Goal: Information Seeking & Learning: Learn about a topic

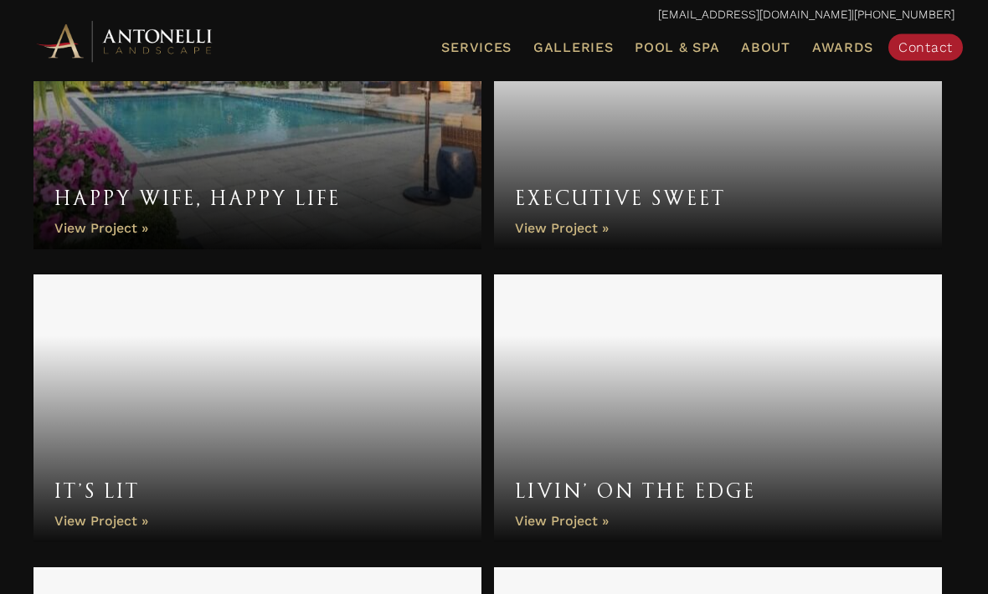
scroll to position [2472, 0]
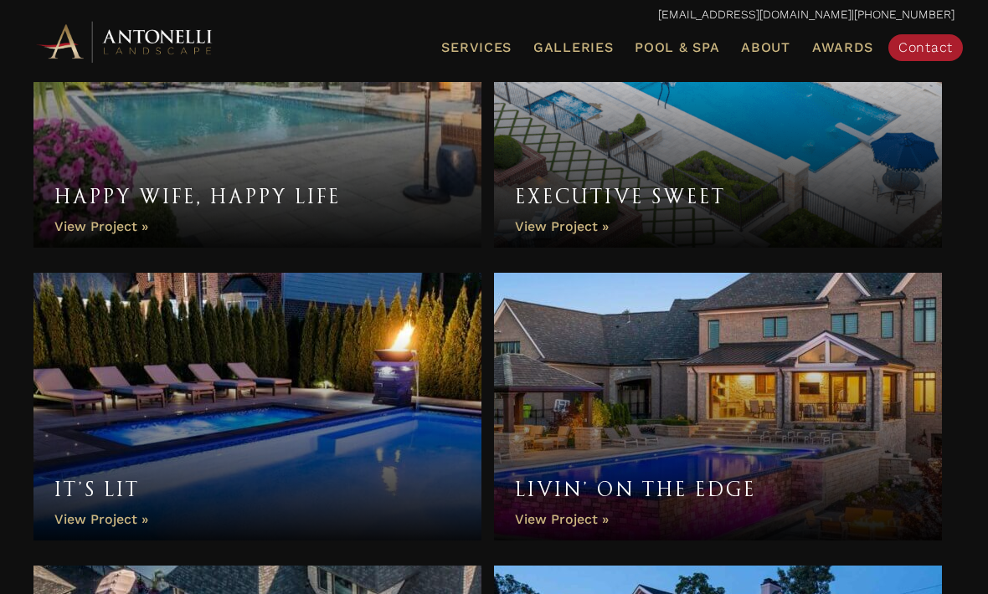
click at [259, 471] on link "It’s Lit" at bounding box center [257, 407] width 448 height 268
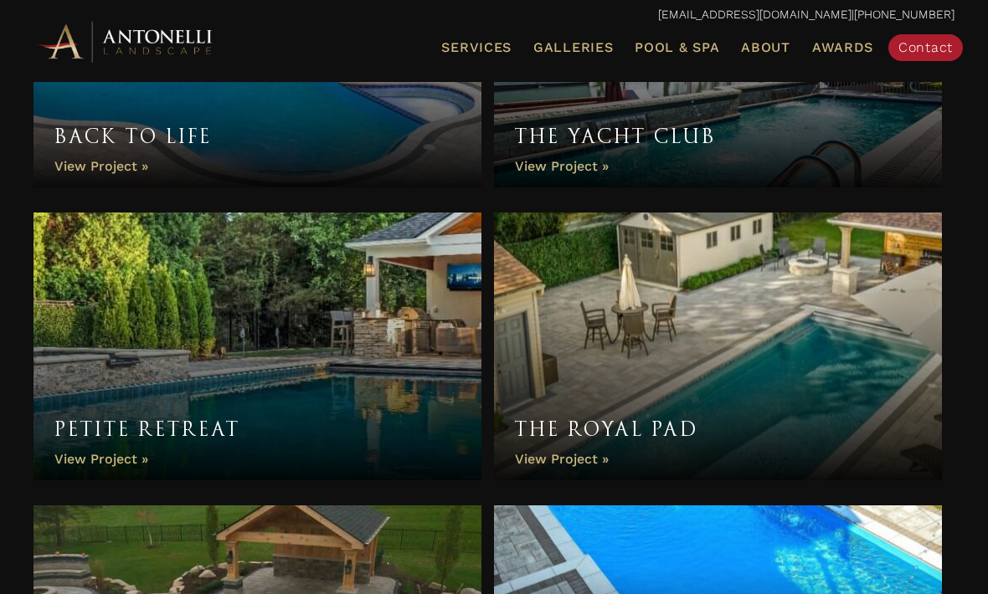
scroll to position [3418, 0]
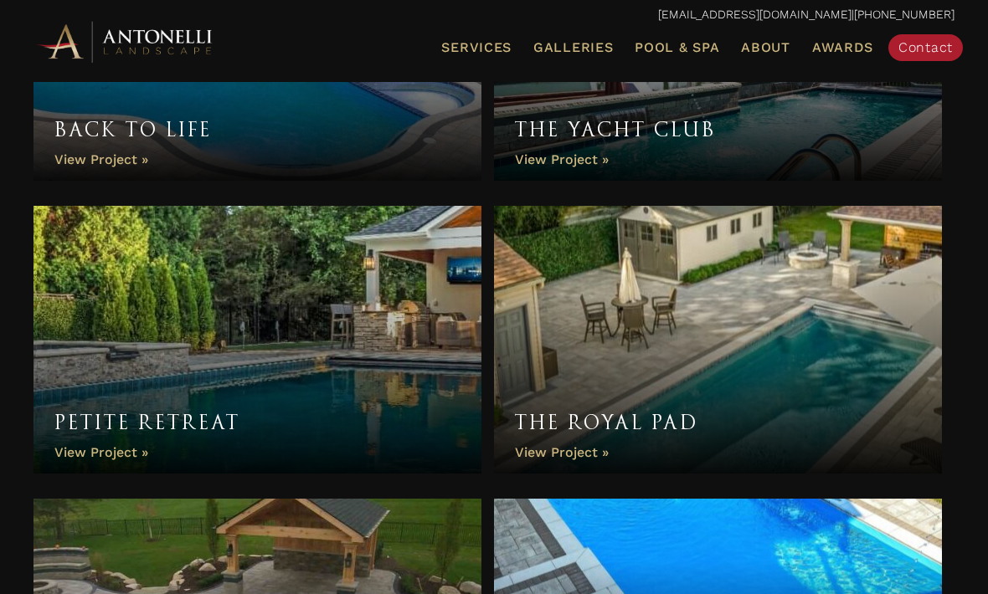
click at [236, 404] on link "Petite Retreat" at bounding box center [257, 340] width 448 height 268
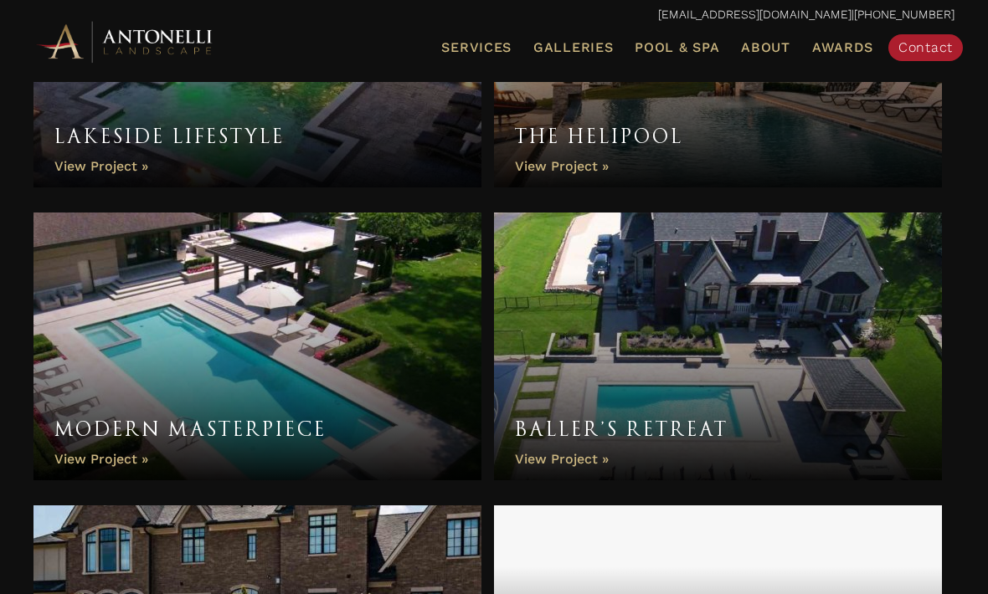
scroll to position [4294, 0]
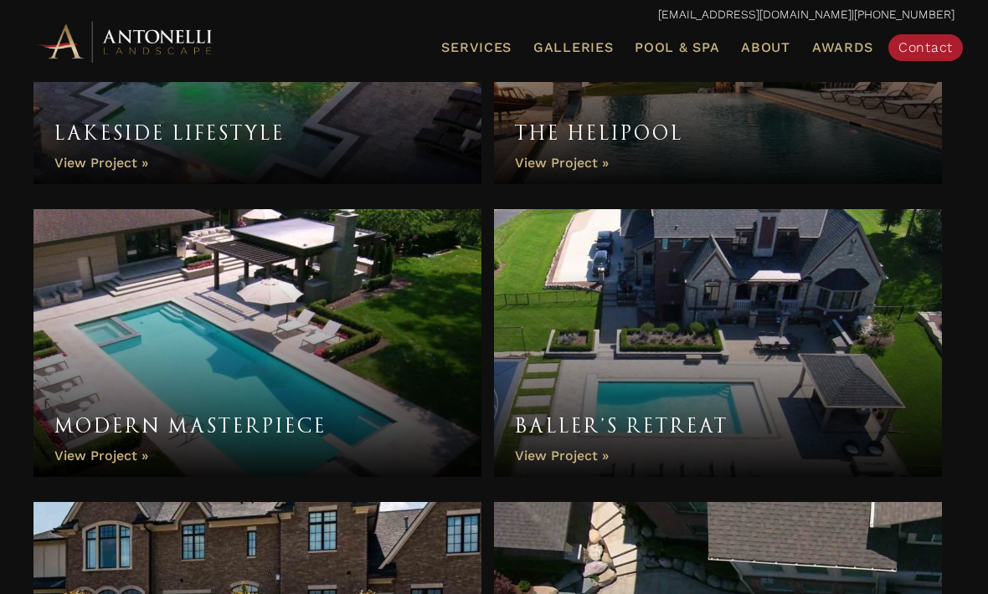
click at [687, 394] on link "Baller’s Retreat" at bounding box center [718, 343] width 448 height 268
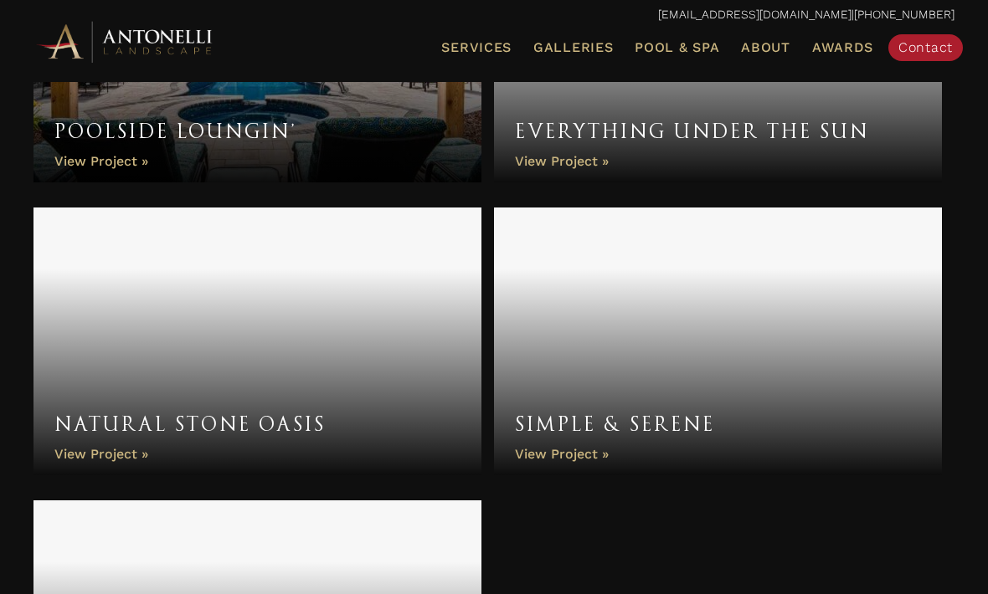
scroll to position [6348, 0]
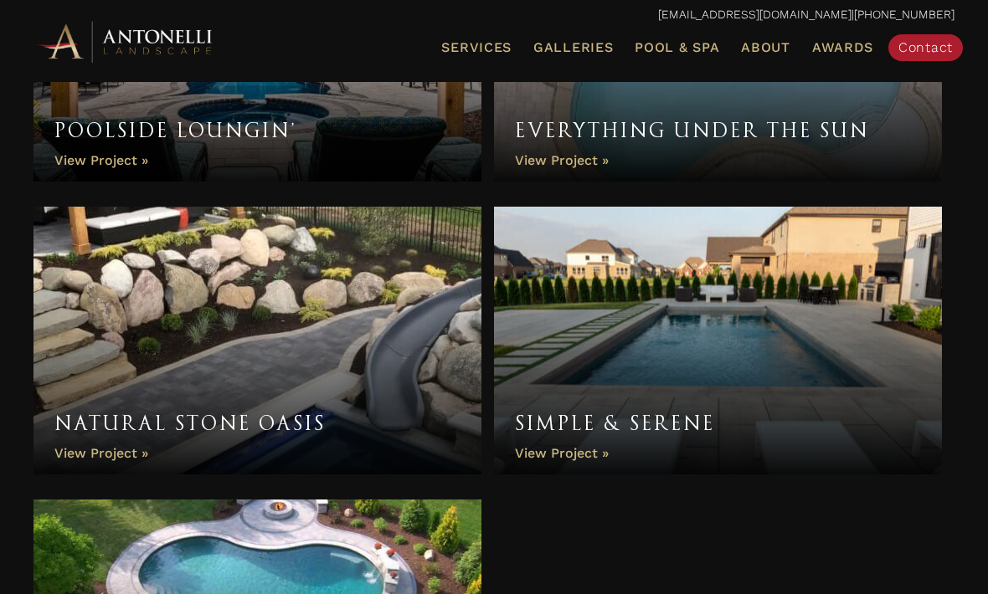
click at [652, 329] on link "Simple & Serene" at bounding box center [718, 341] width 448 height 268
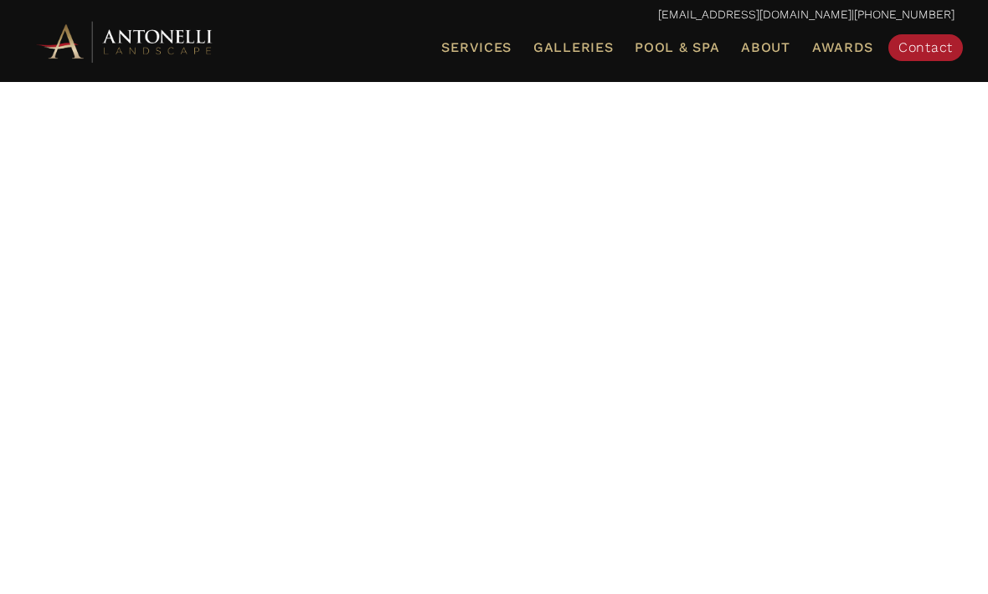
scroll to position [6403, 0]
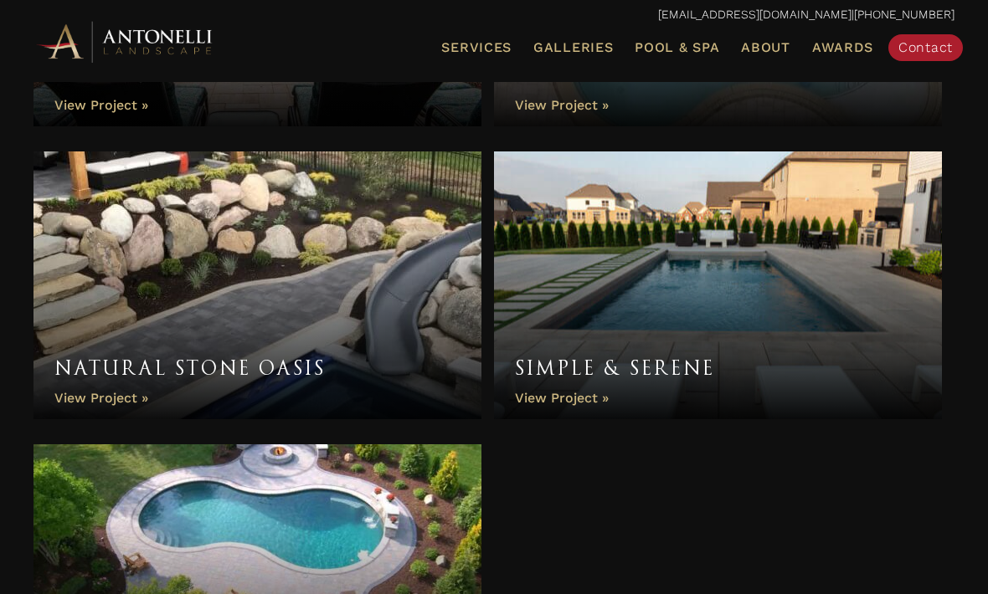
click at [682, 46] on span "Pool & Spa" at bounding box center [677, 47] width 85 height 16
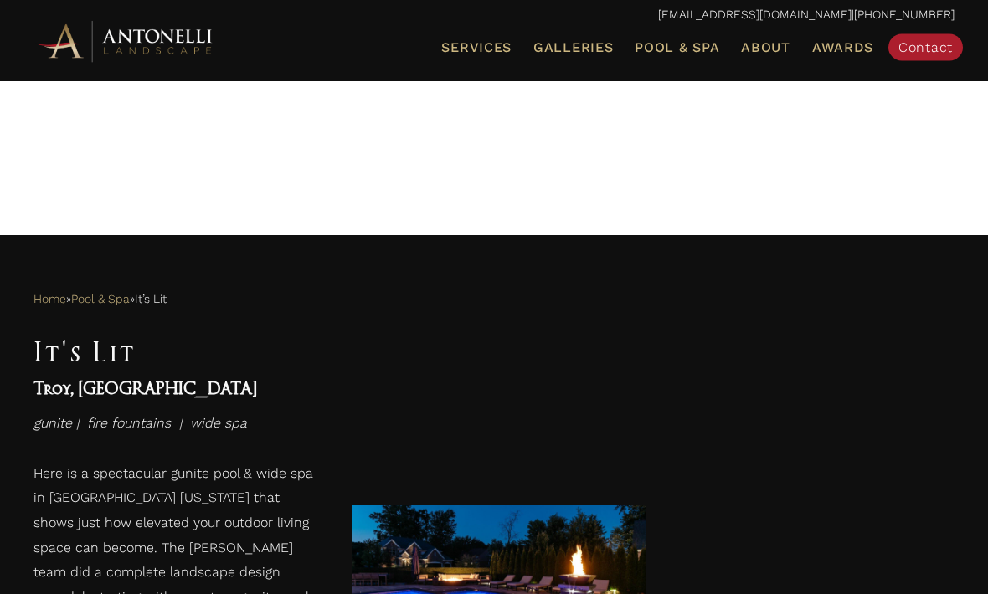
scroll to position [376, 0]
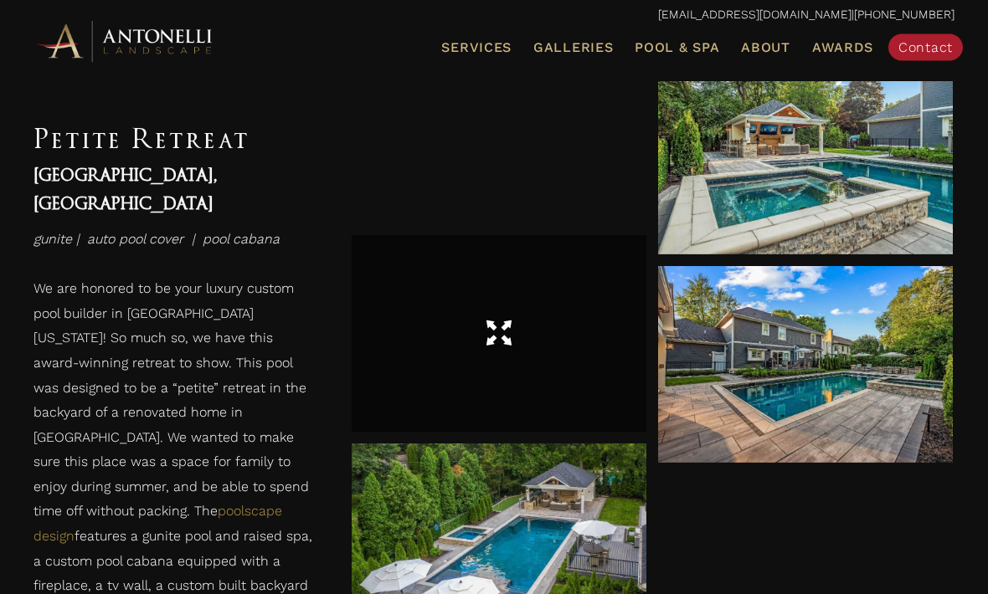
scroll to position [887, 0]
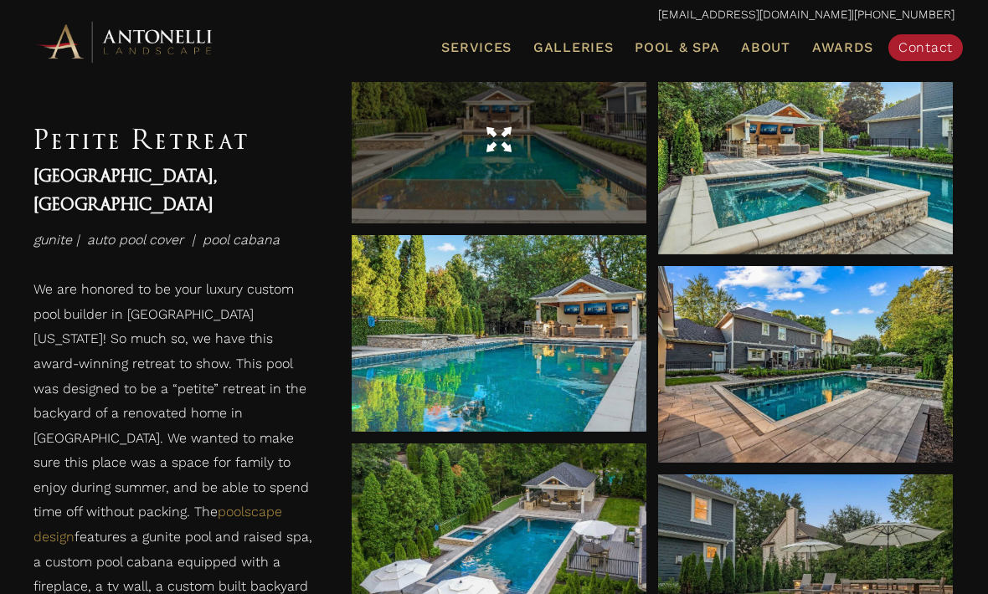
click at [525, 204] on div at bounding box center [499, 141] width 295 height 166
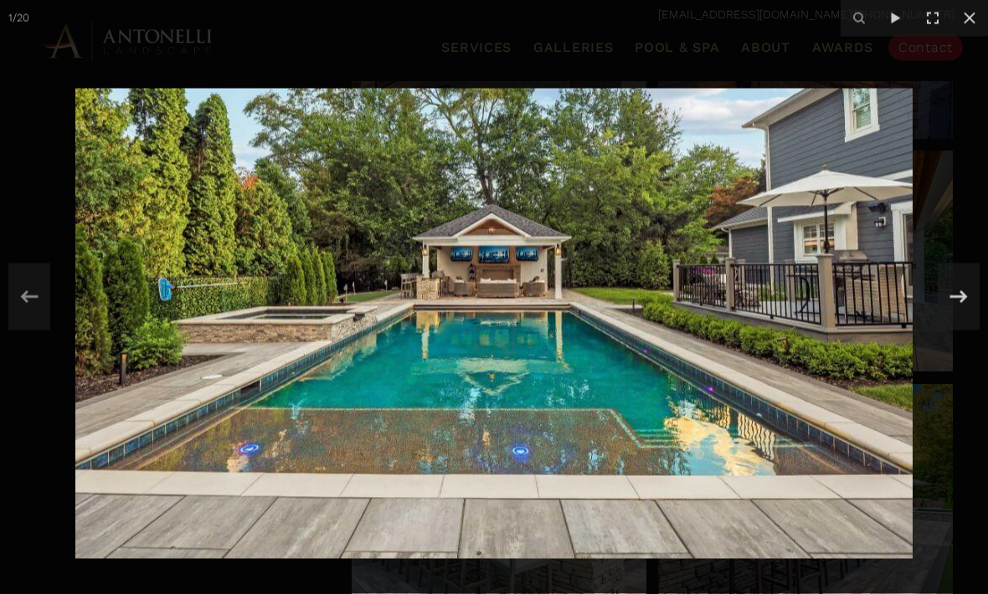
scroll to position [1881, 0]
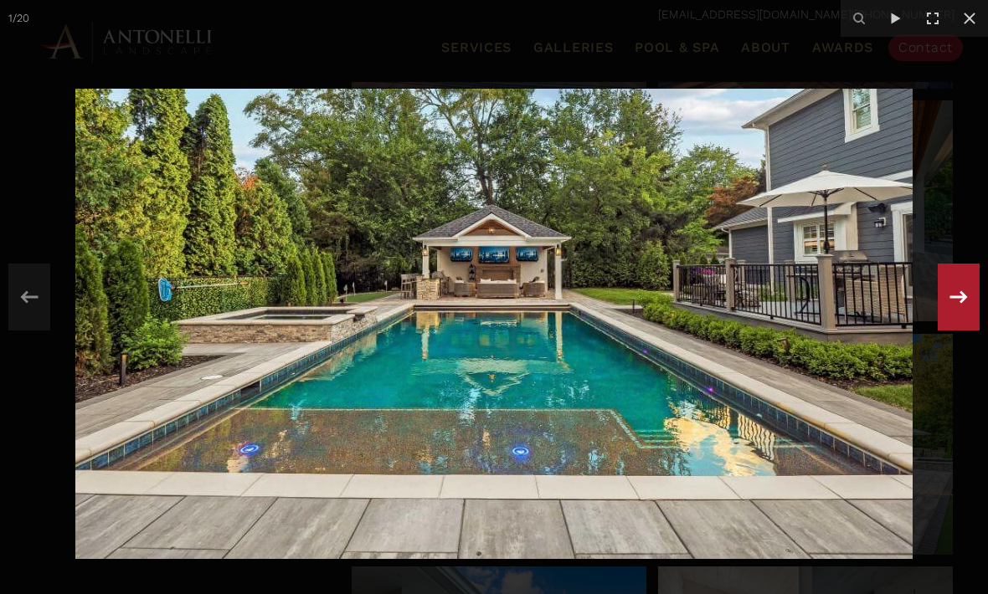
click at [960, 303] on icon at bounding box center [959, 297] width 18 height 13
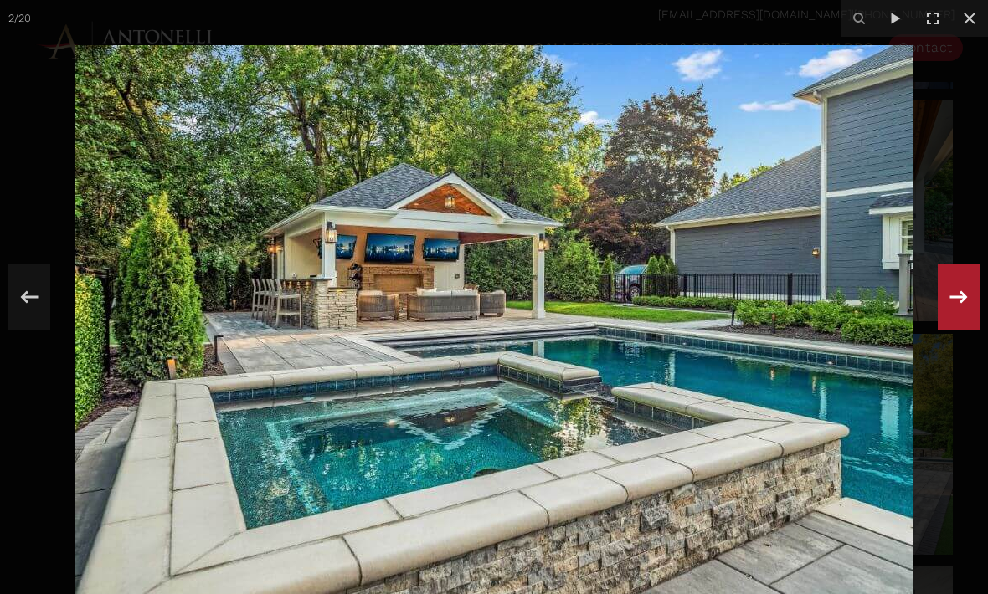
click at [960, 303] on icon at bounding box center [959, 297] width 18 height 13
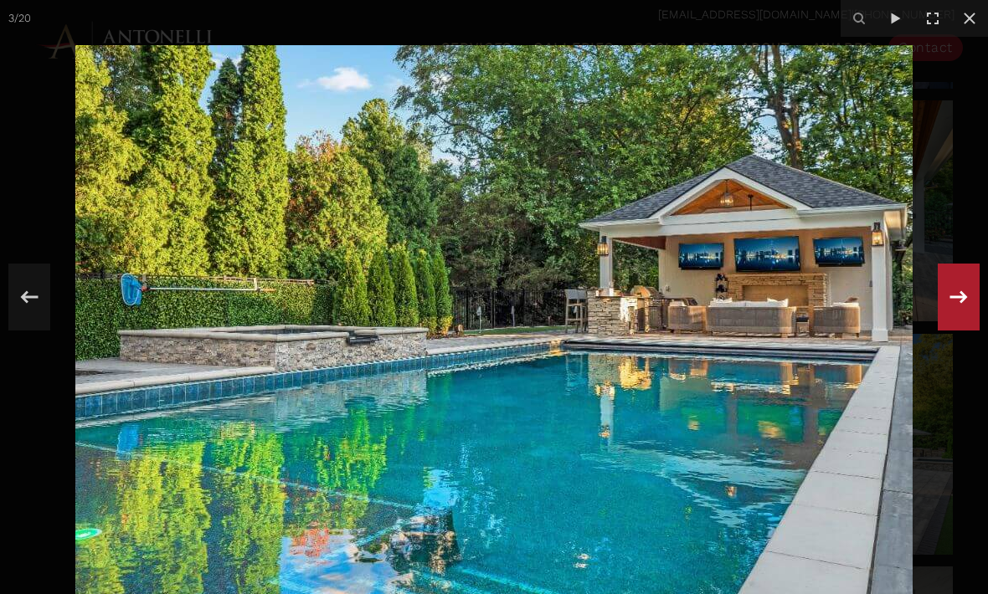
click at [960, 303] on icon at bounding box center [959, 297] width 18 height 13
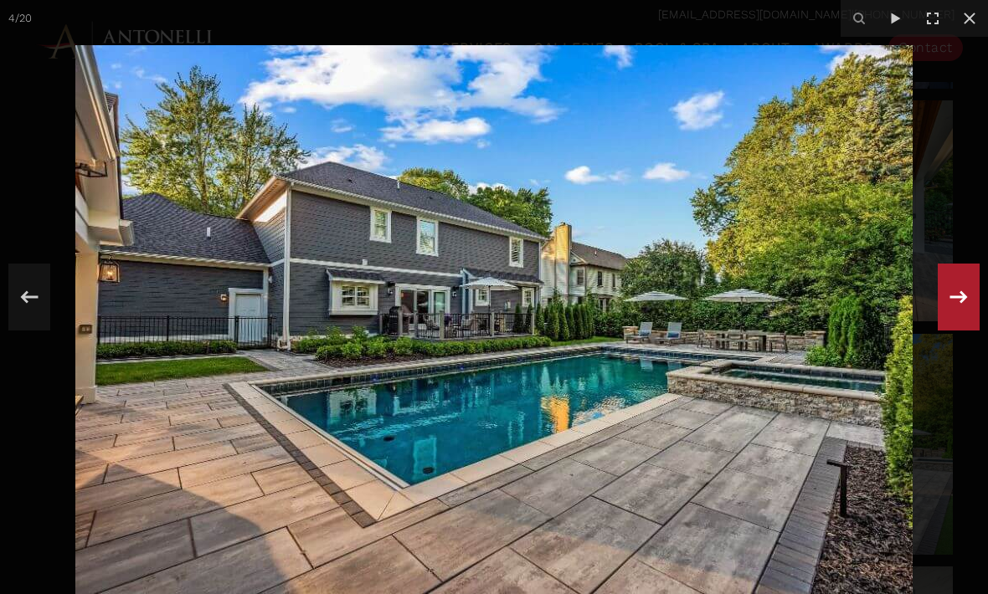
click at [960, 303] on icon at bounding box center [959, 297] width 18 height 13
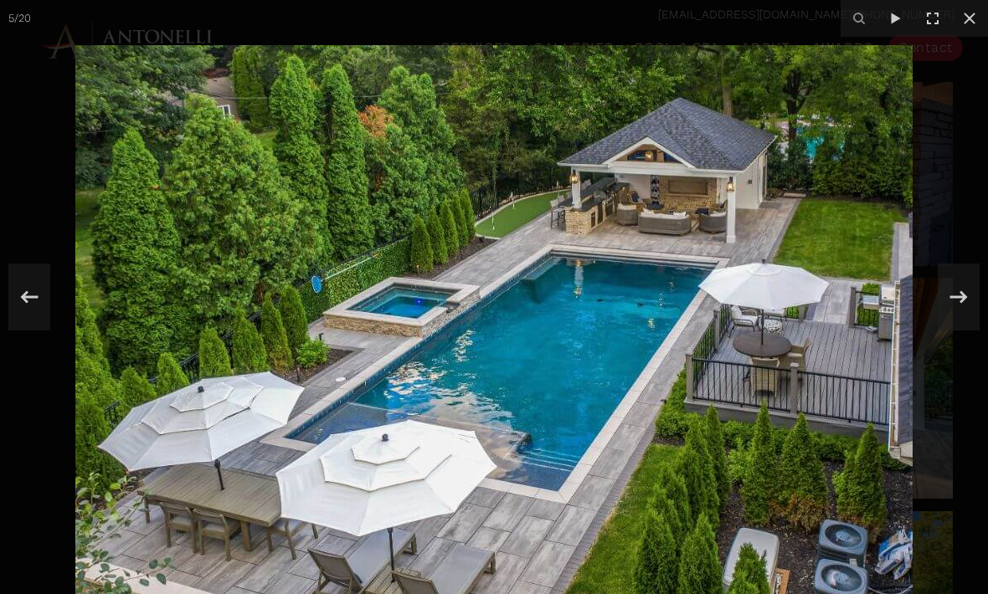
scroll to position [1664, 0]
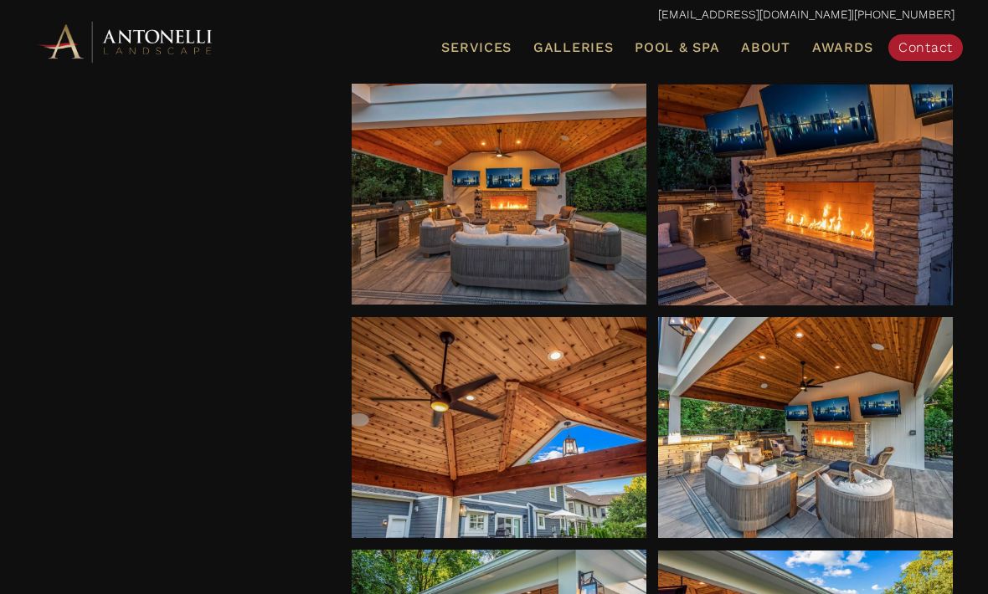
scroll to position [943, 0]
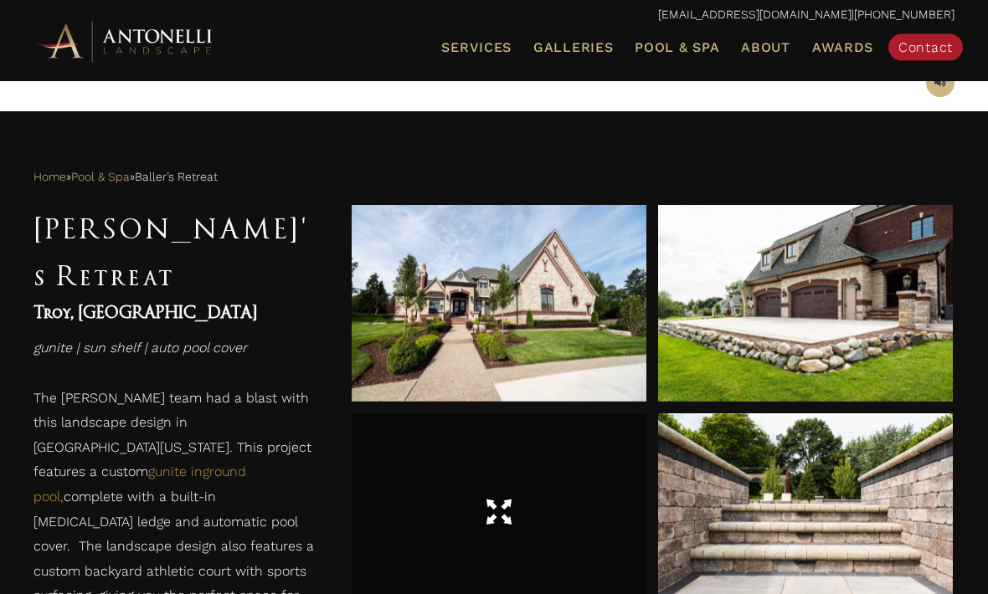
scroll to position [588, 0]
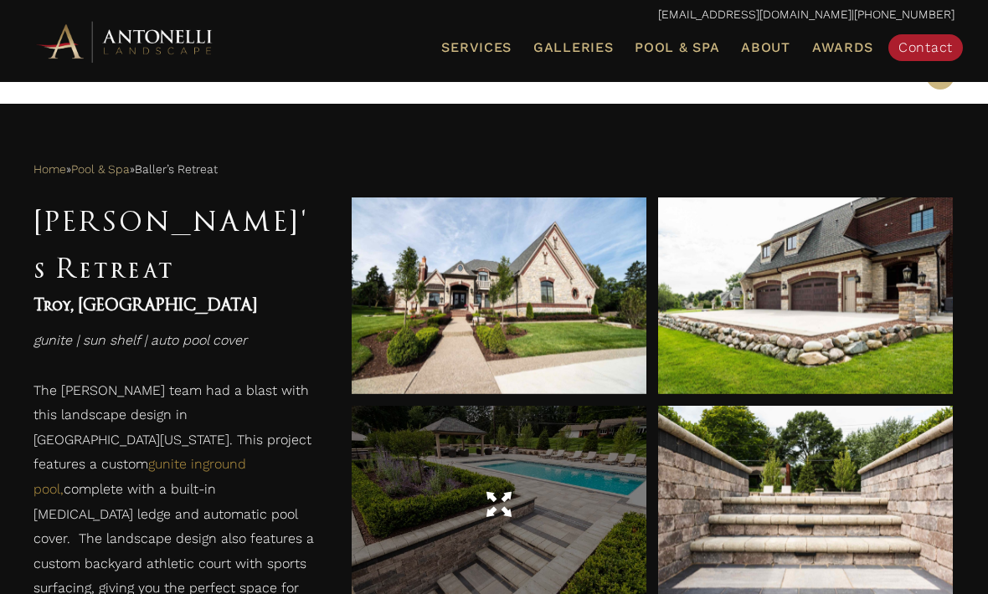
click at [512, 523] on div at bounding box center [499, 504] width 295 height 47
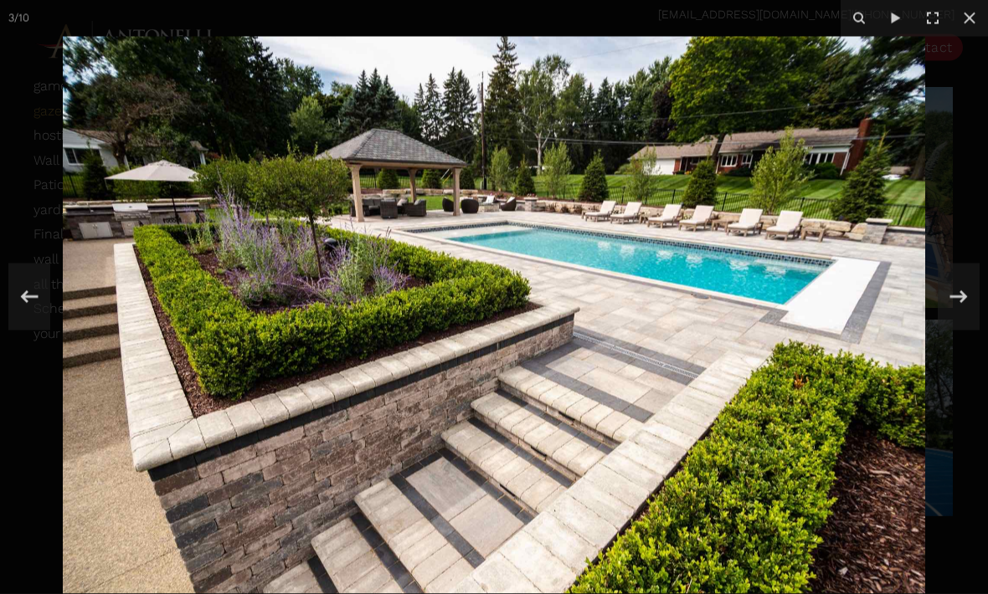
scroll to position [1104, 0]
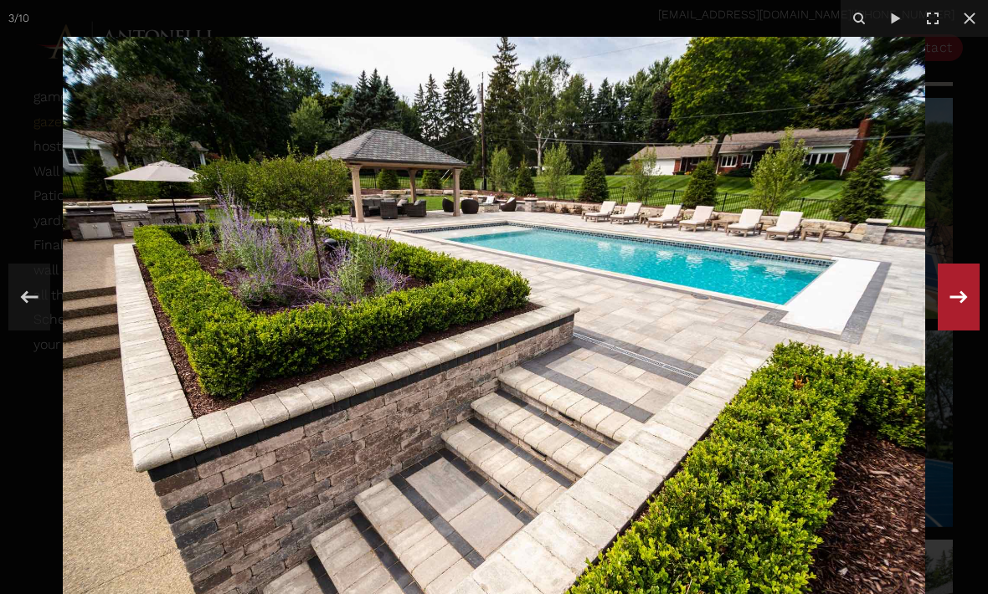
click at [956, 318] on icon at bounding box center [959, 297] width 30 height 55
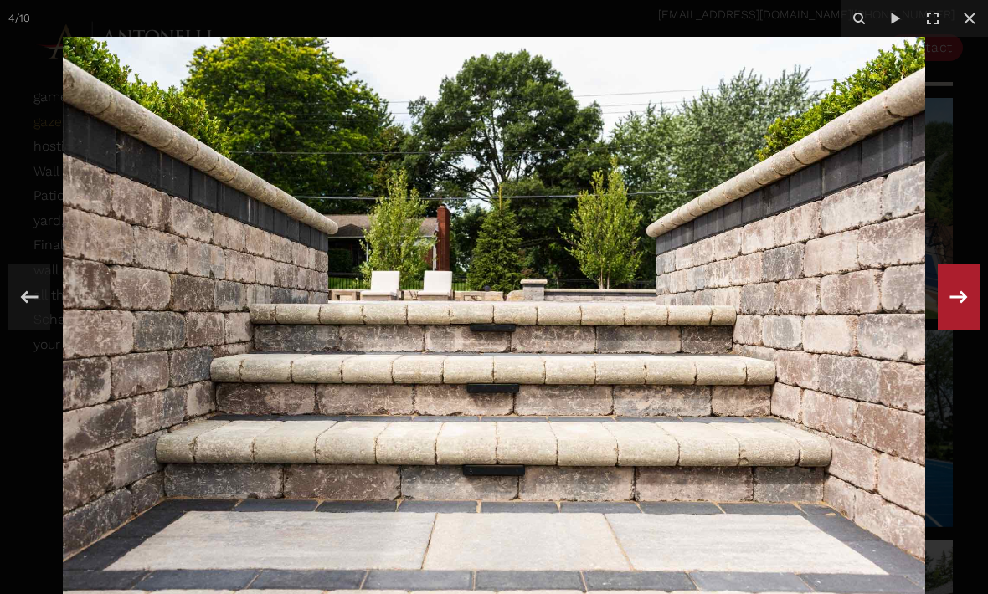
click at [956, 318] on icon at bounding box center [959, 297] width 30 height 55
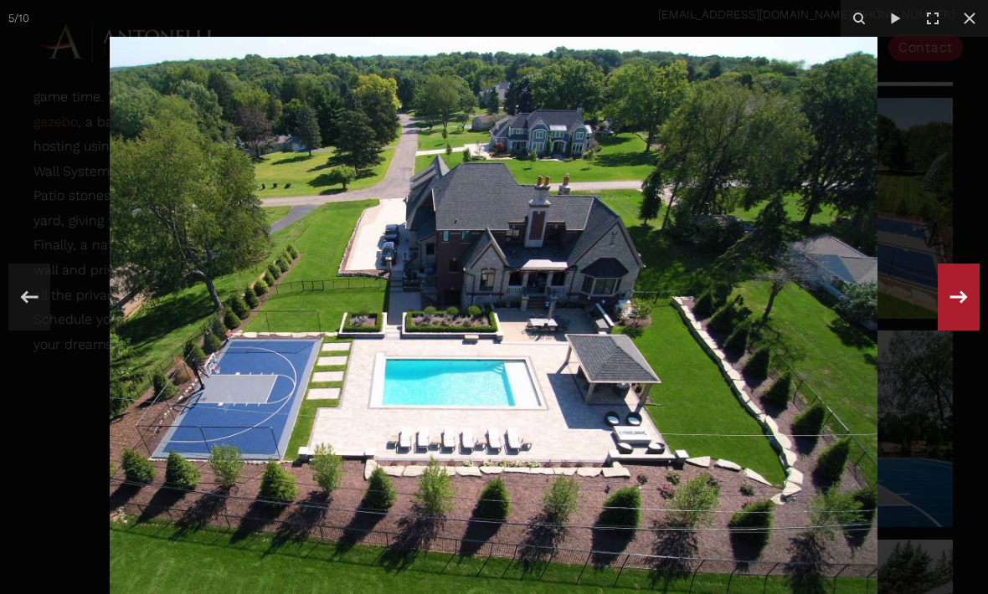
click at [956, 318] on icon at bounding box center [959, 297] width 30 height 55
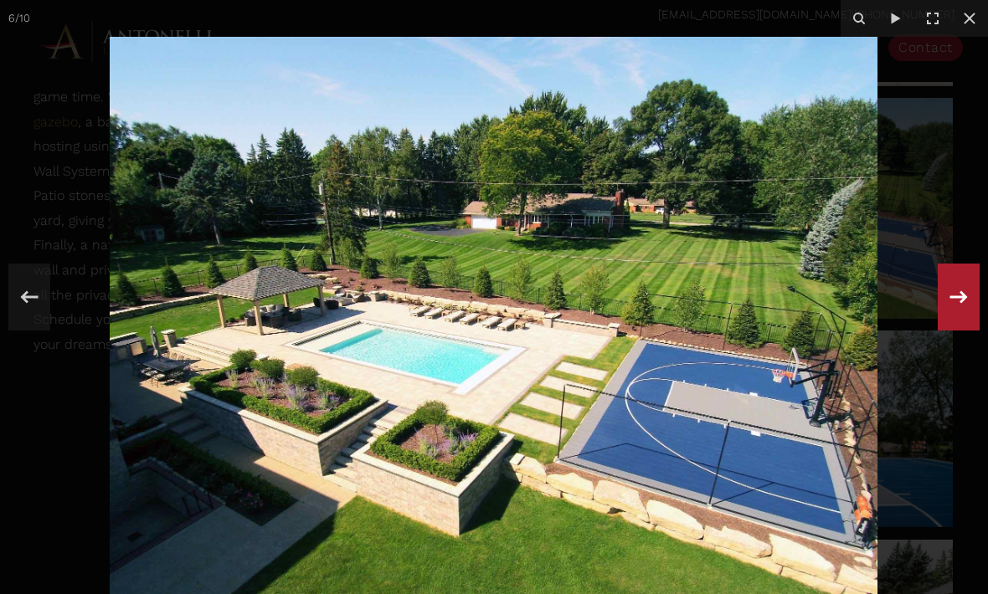
click at [956, 318] on icon at bounding box center [959, 297] width 30 height 55
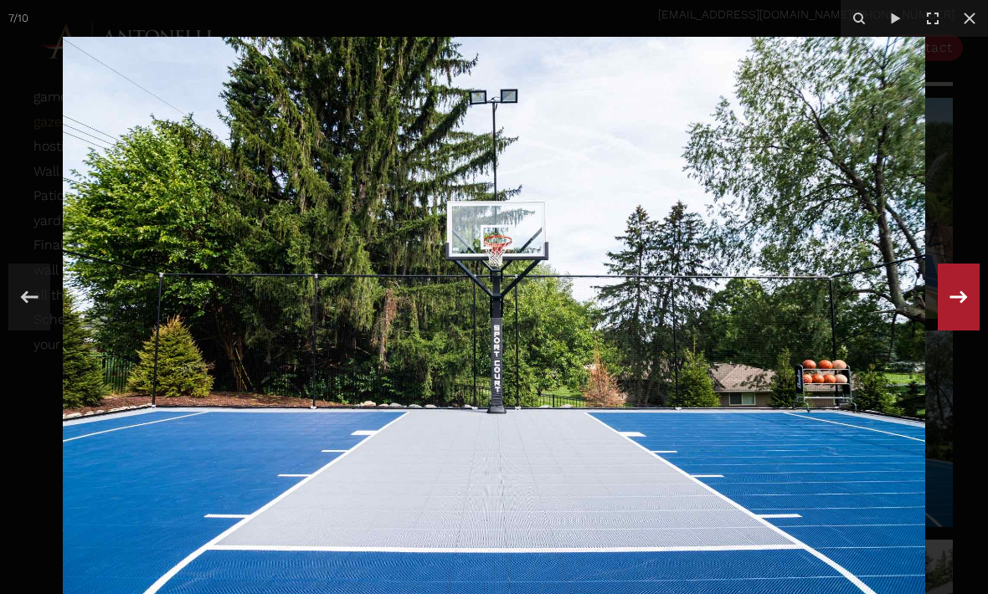
click at [956, 318] on icon at bounding box center [959, 297] width 30 height 55
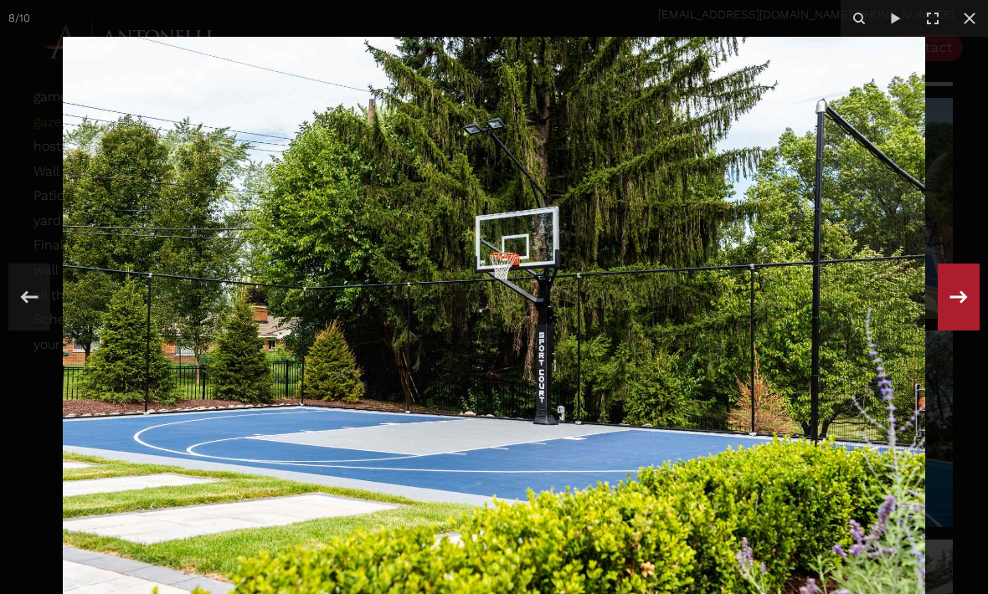
click at [956, 318] on icon at bounding box center [959, 297] width 30 height 55
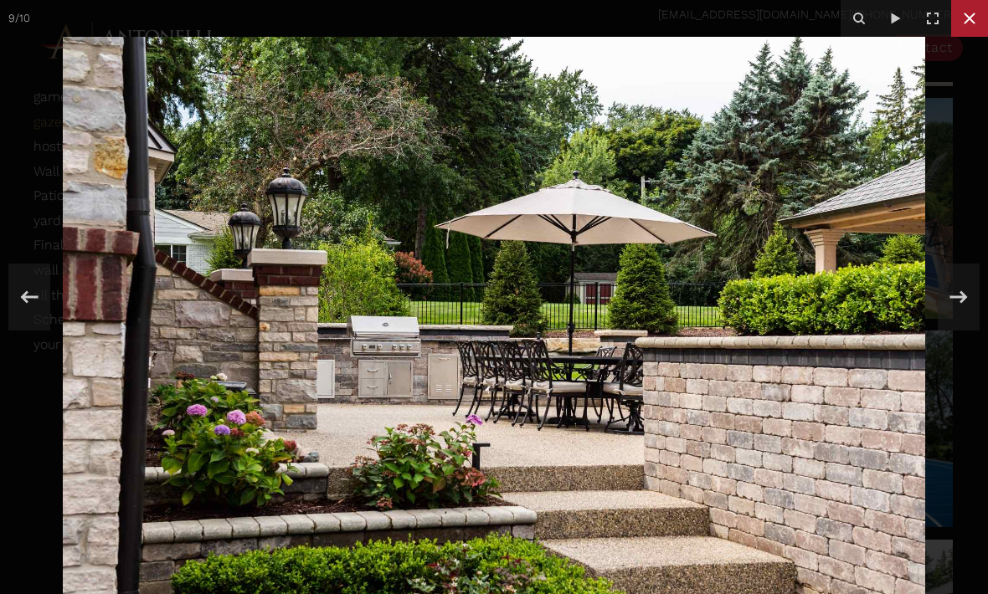
click at [968, 9] on icon at bounding box center [969, 18] width 20 height 20
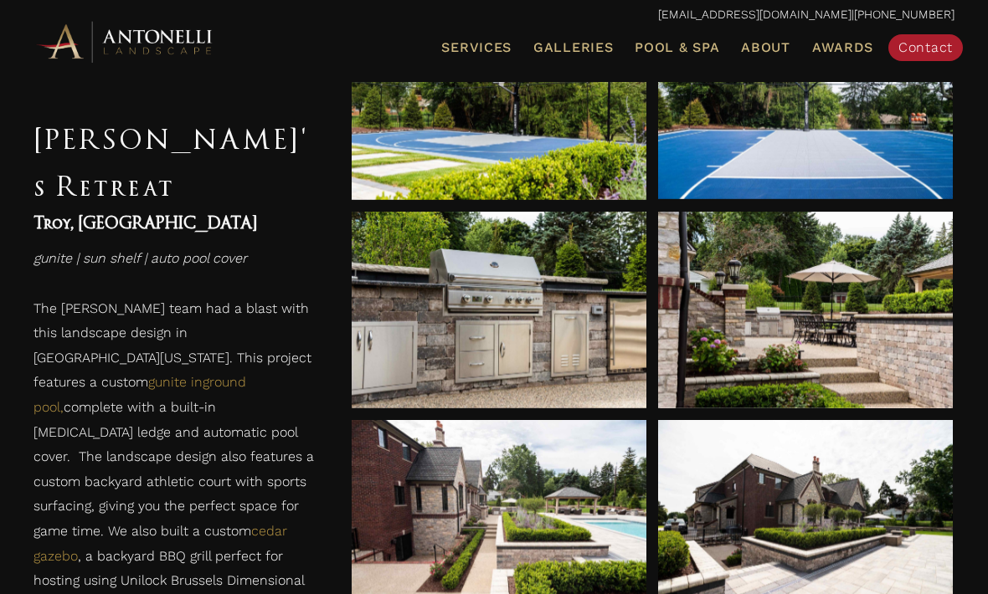
scroll to position [1461, 0]
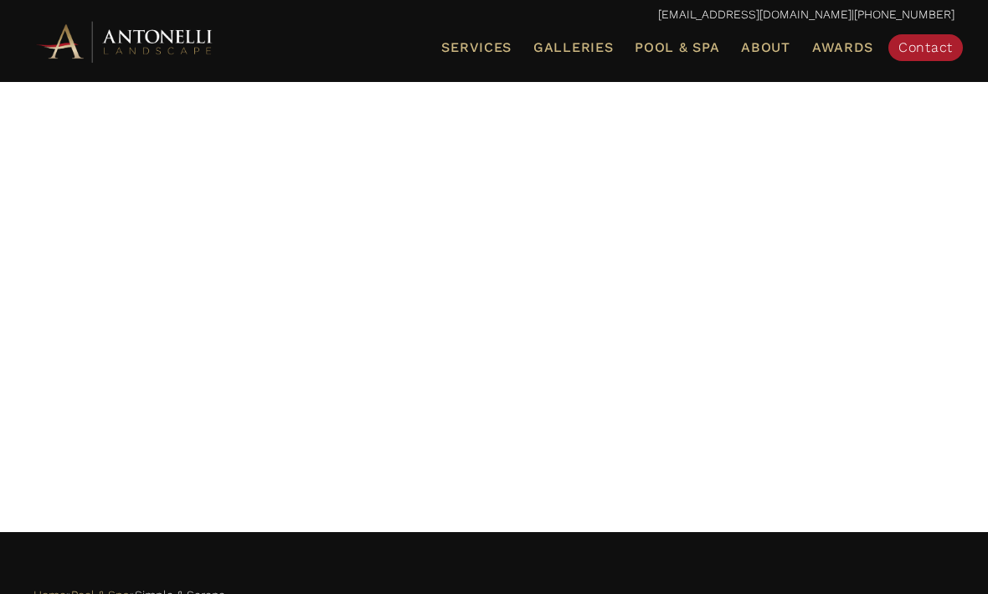
scroll to position [111, 0]
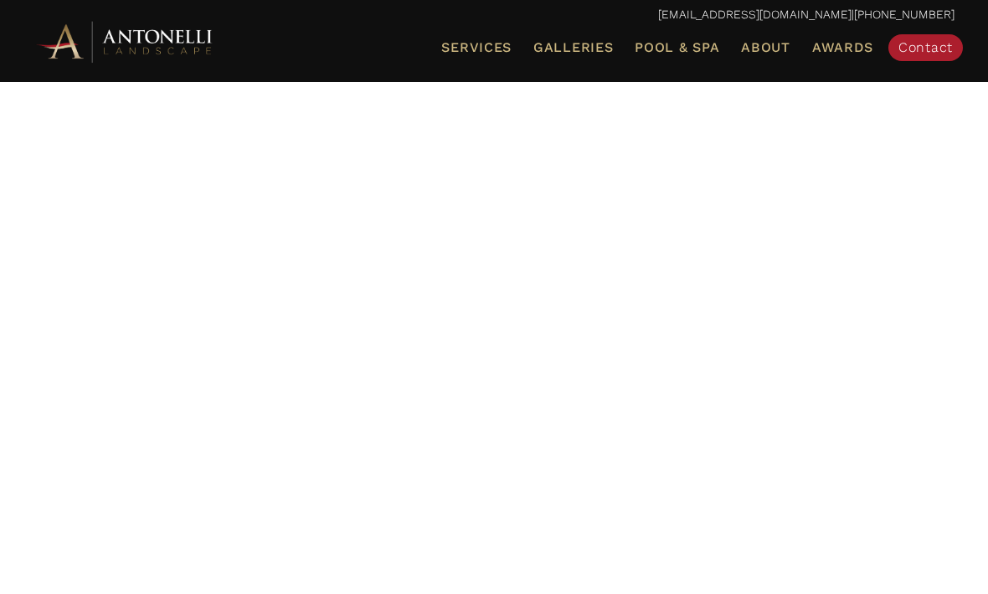
click at [671, 49] on span "Pool & Spa" at bounding box center [677, 47] width 85 height 16
